Goal: Obtain resource: Download file/media

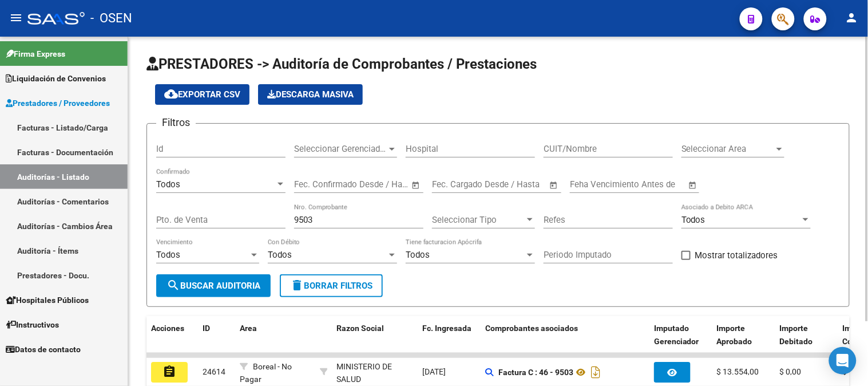
scroll to position [79, 0]
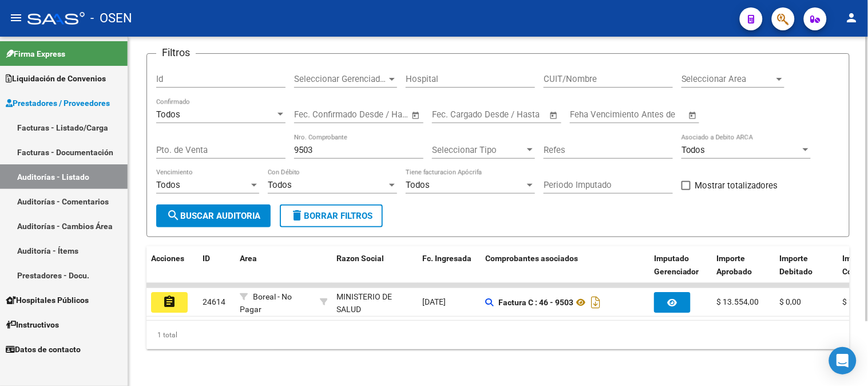
click at [299, 145] on input "9503" at bounding box center [358, 150] width 129 height 10
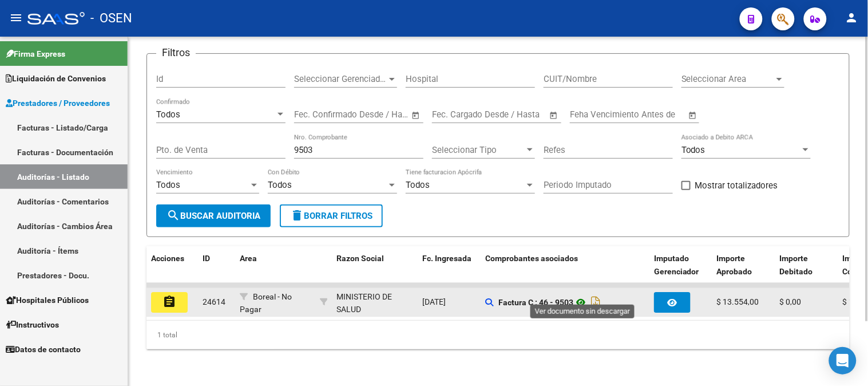
click at [581, 295] on icon at bounding box center [580, 302] width 15 height 14
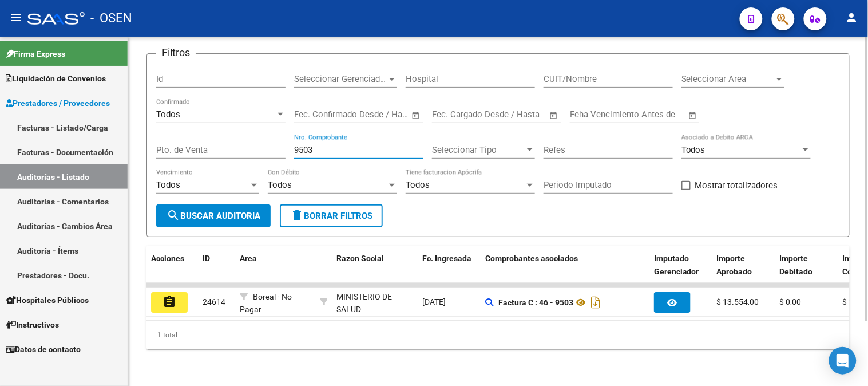
click at [318, 145] on input "9503" at bounding box center [358, 150] width 129 height 10
click at [324, 169] on div "Todos Con Débito" at bounding box center [332, 181] width 129 height 25
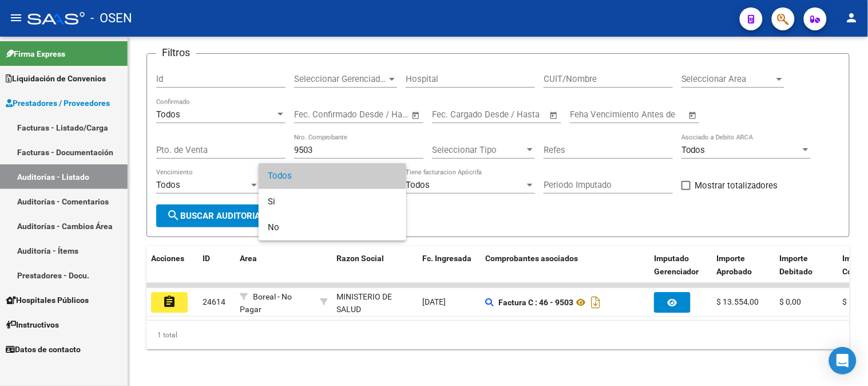
click at [328, 147] on div at bounding box center [434, 193] width 868 height 386
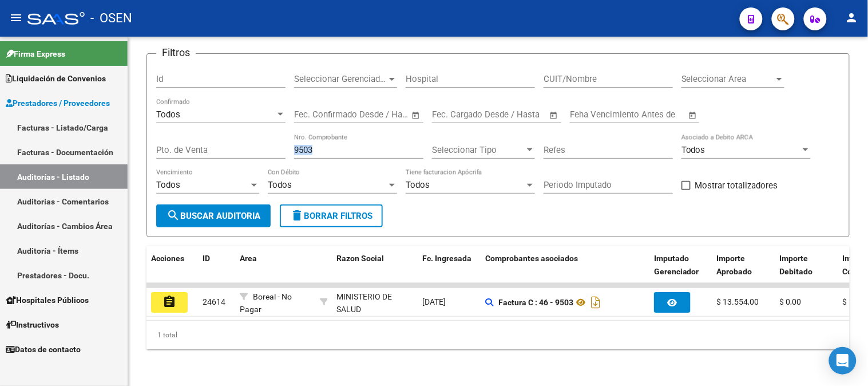
click at [328, 147] on div "9503 Nro. Comprobante" at bounding box center [358, 146] width 129 height 25
drag, startPoint x: 329, startPoint y: 144, endPoint x: 266, endPoint y: 151, distance: 63.3
click at [266, 151] on div "Filtros Id Seleccionar Gerenciador Seleccionar Gerenciador Hospital CUIT/Nombre…" at bounding box center [498, 133] width 684 height 141
type input "28365"
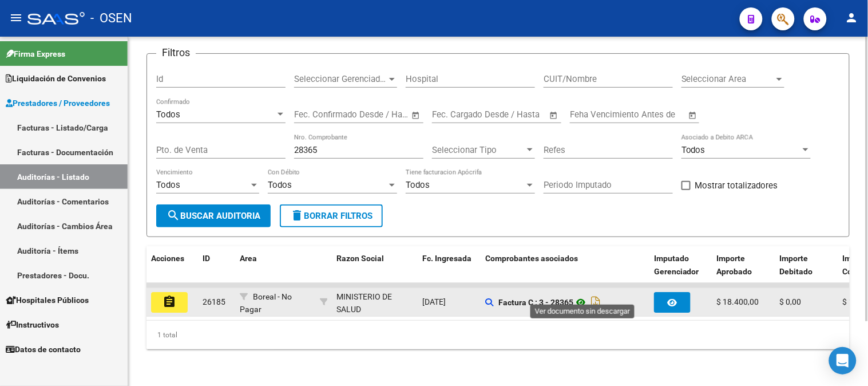
click at [581, 295] on icon at bounding box center [580, 302] width 15 height 14
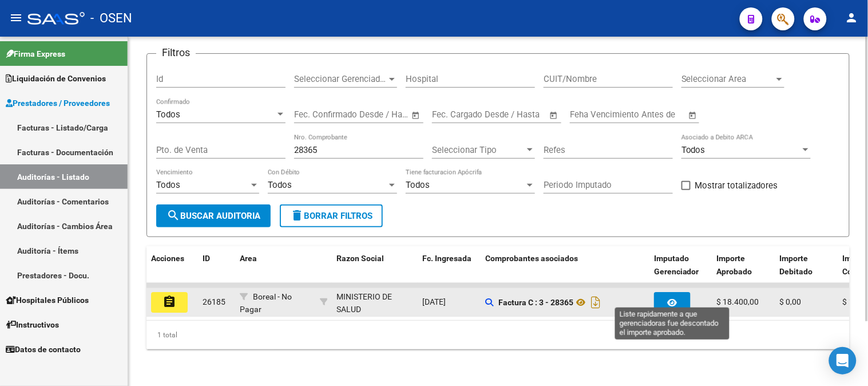
click at [663, 292] on button "button" at bounding box center [672, 302] width 37 height 21
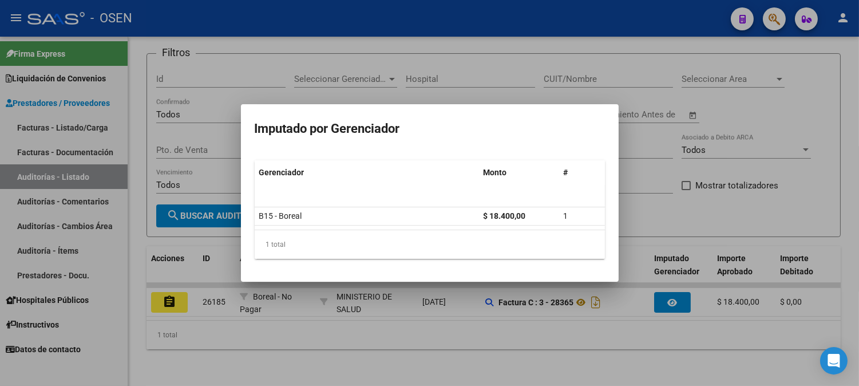
click at [662, 196] on div at bounding box center [429, 193] width 859 height 386
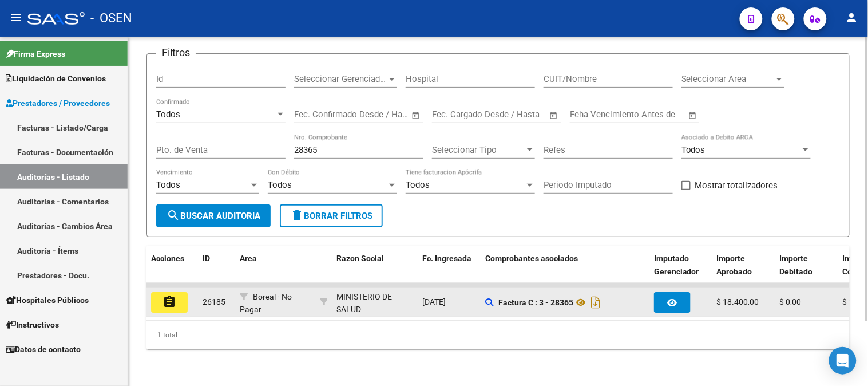
click at [161, 293] on button "assignment" at bounding box center [169, 302] width 37 height 21
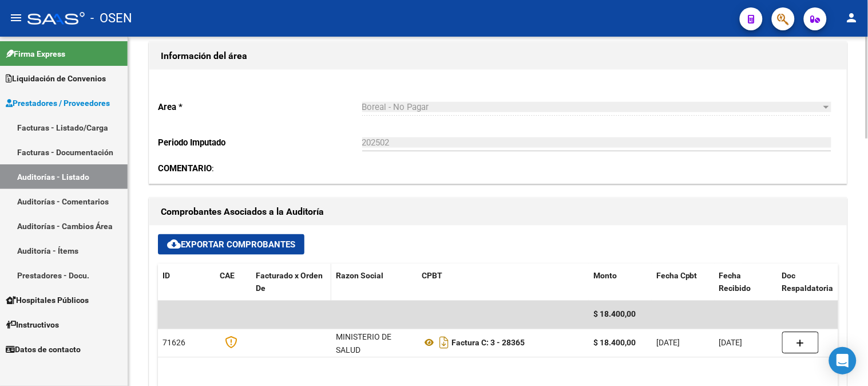
scroll to position [445, 0]
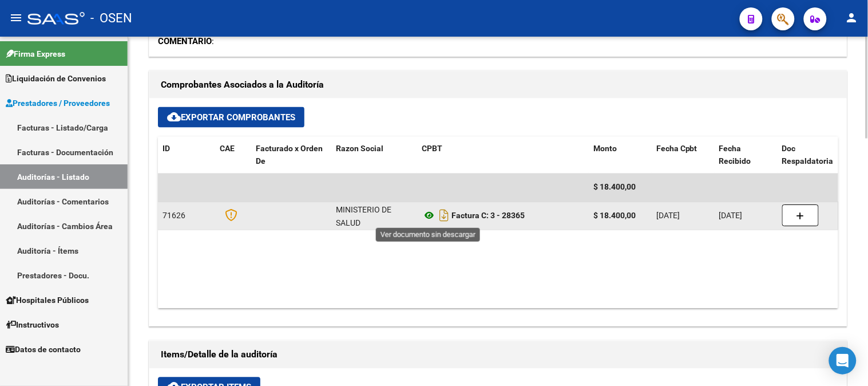
click at [430, 214] on icon at bounding box center [429, 216] width 15 height 14
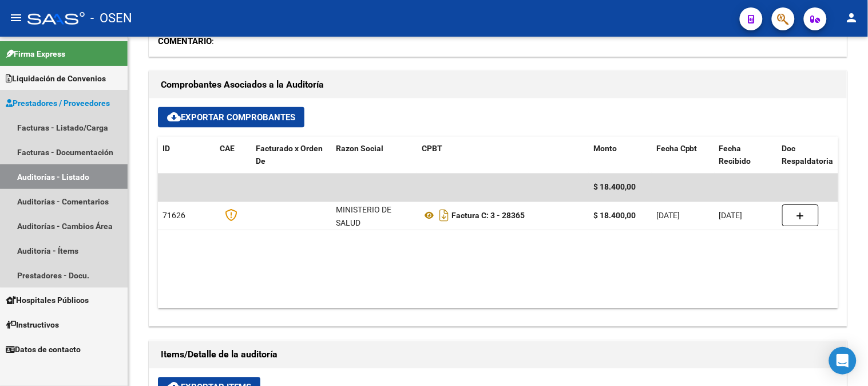
click at [82, 177] on link "Auditorías - Listado" at bounding box center [64, 176] width 128 height 25
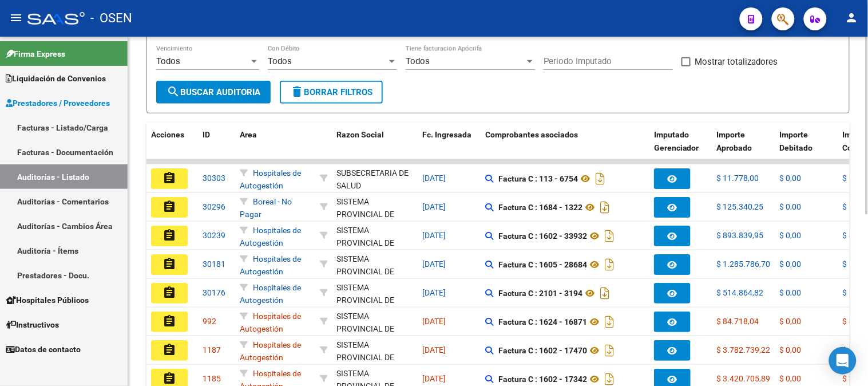
scroll to position [82, 0]
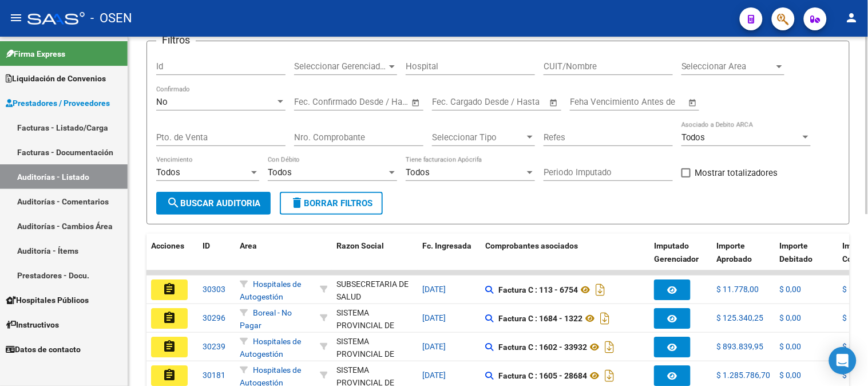
click at [235, 98] on div "No" at bounding box center [215, 102] width 119 height 10
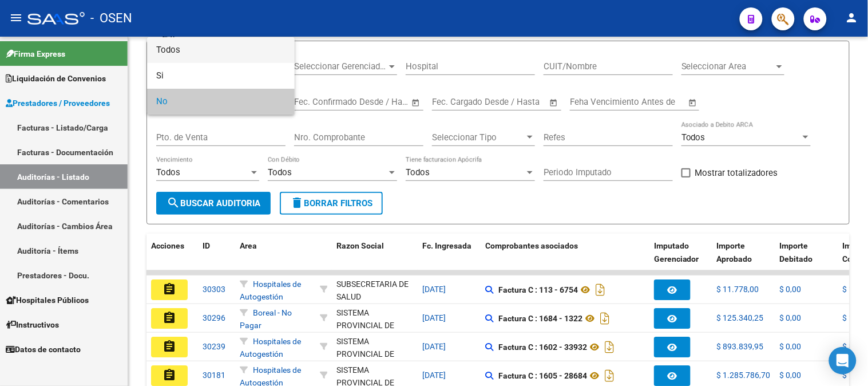
click at [229, 56] on span "Todos" at bounding box center [220, 50] width 129 height 26
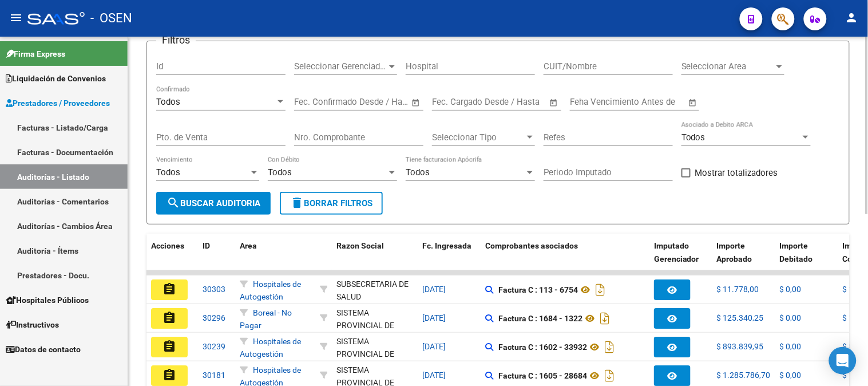
click at [317, 128] on div "Nro. Comprobante" at bounding box center [358, 133] width 129 height 25
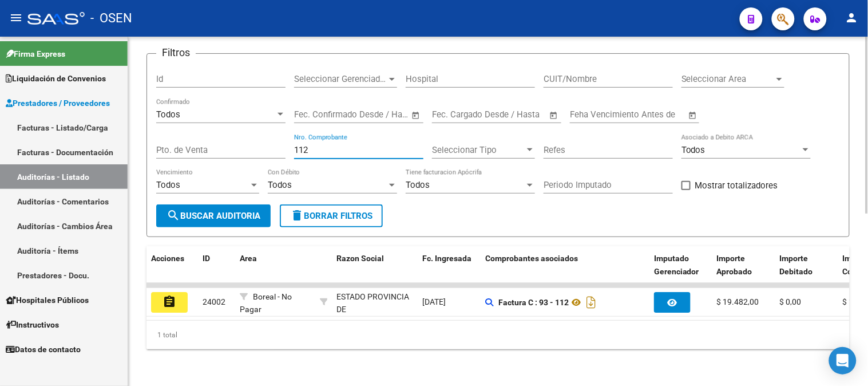
scroll to position [79, 0]
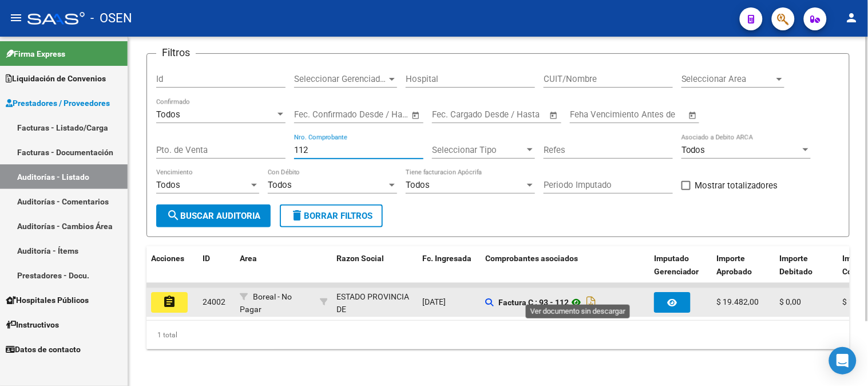
type input "112"
click at [583, 295] on icon at bounding box center [576, 302] width 15 height 14
